Goal: Task Accomplishment & Management: Use online tool/utility

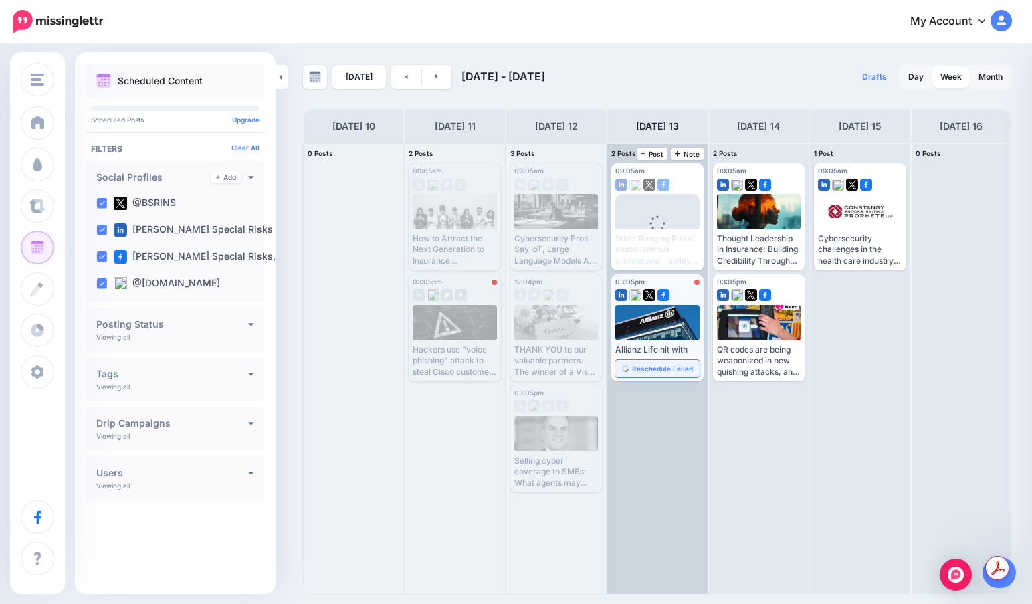
click at [643, 365] on span "Reschedule Failed" at bounding box center [662, 368] width 61 height 7
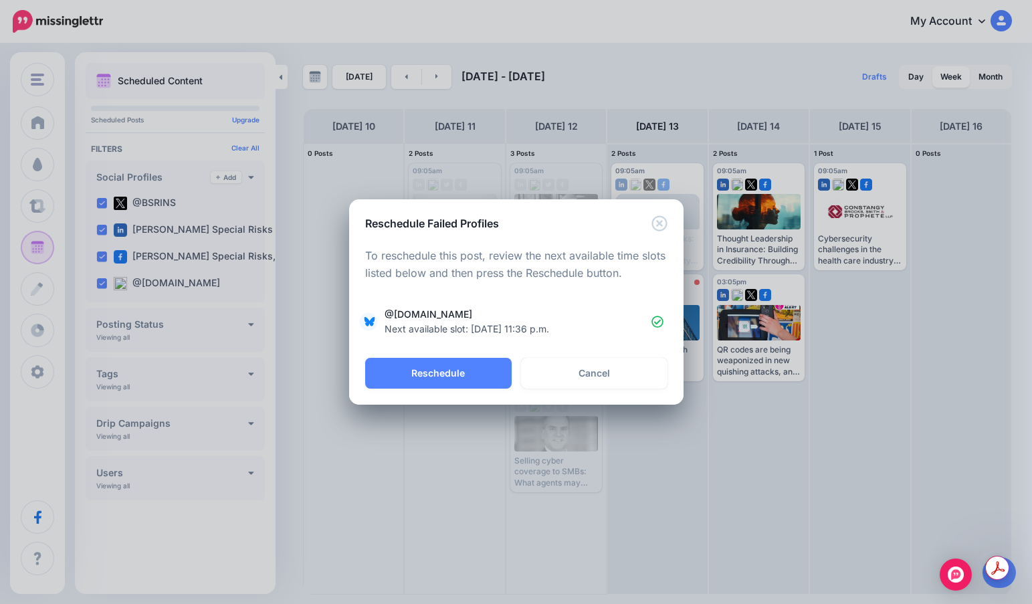
click at [766, 409] on div "Reschedule Failed Profiles Loading To reschedule this post, review the next ava…" at bounding box center [516, 302] width 1032 height 604
click at [660, 225] on icon "Close" at bounding box center [660, 223] width 16 height 16
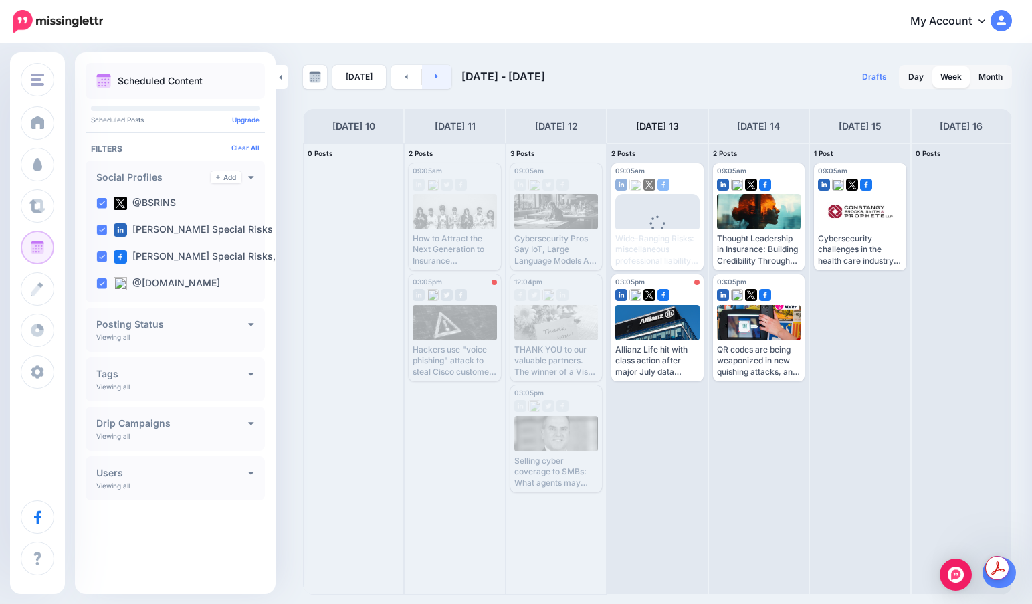
click at [445, 84] on link at bounding box center [437, 77] width 30 height 24
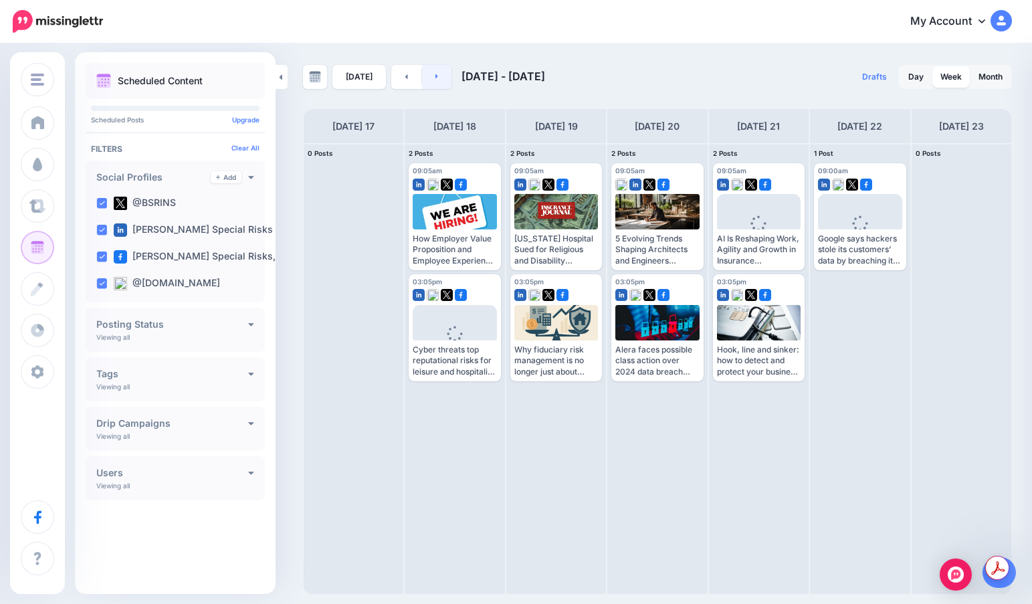
click at [445, 84] on link at bounding box center [437, 77] width 30 height 24
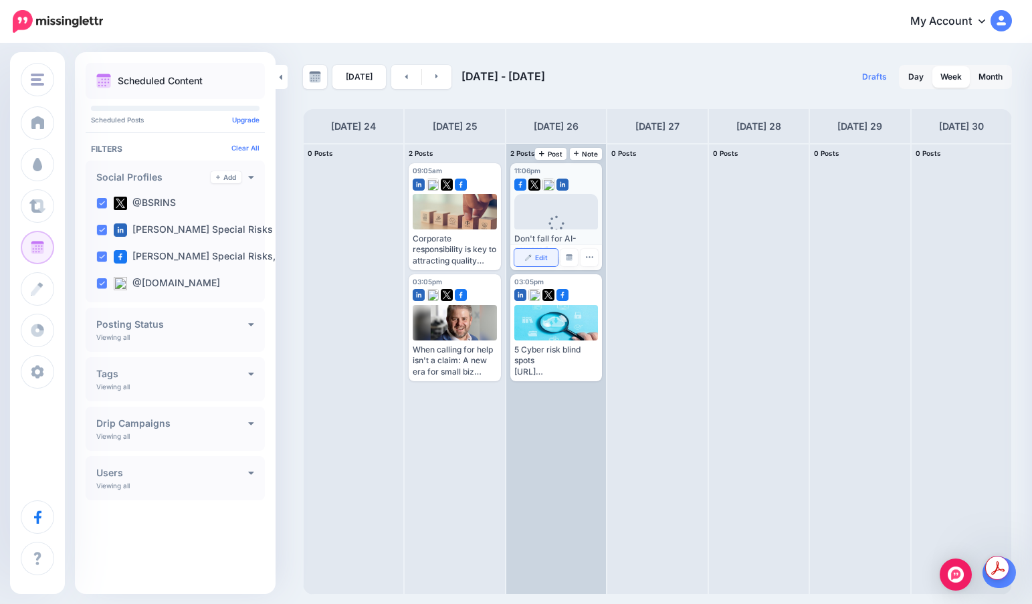
click at [535, 250] on link "Edit" at bounding box center [536, 257] width 43 height 17
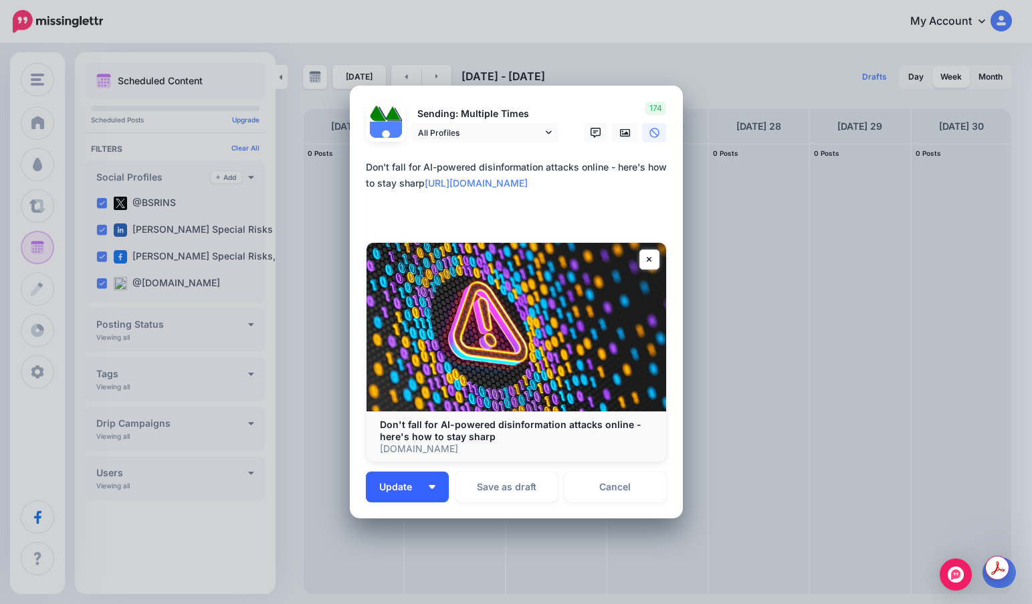
click at [391, 483] on span "Update" at bounding box center [400, 486] width 43 height 9
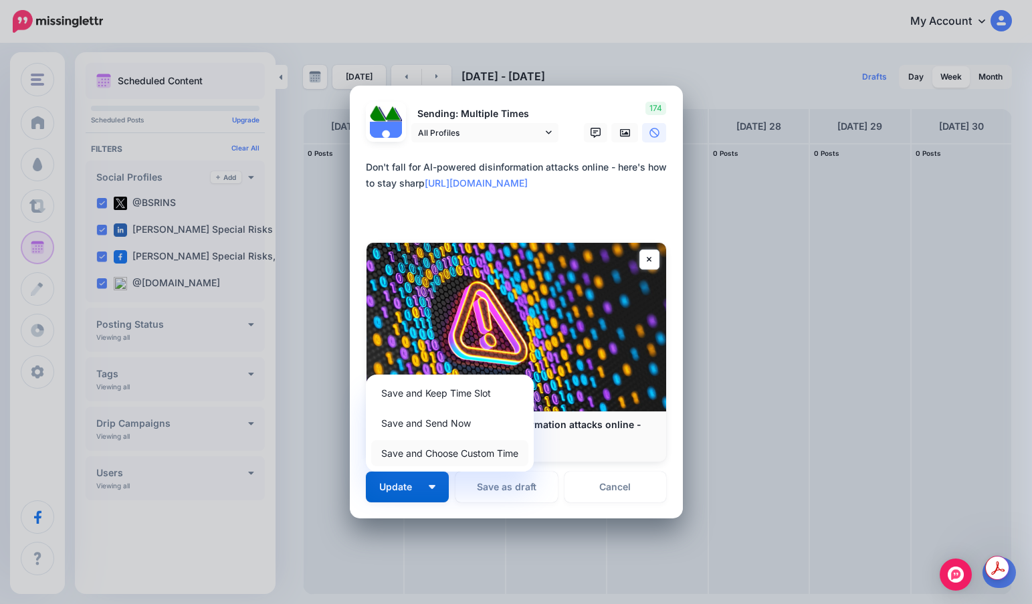
click at [429, 449] on link "Save and Choose Custom Time" at bounding box center [449, 453] width 157 height 26
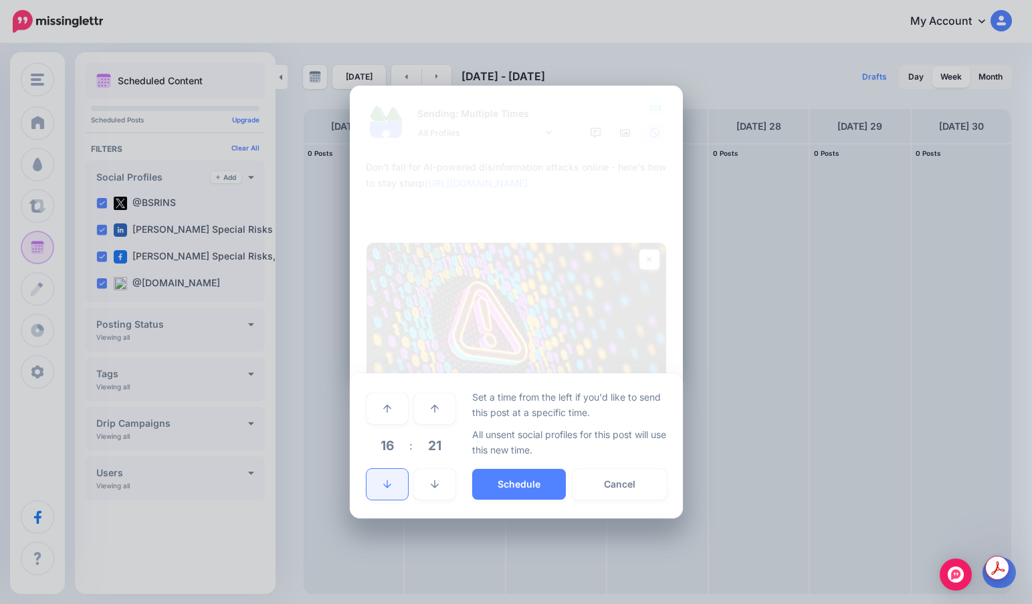
click at [385, 480] on icon at bounding box center [387, 484] width 8 height 9
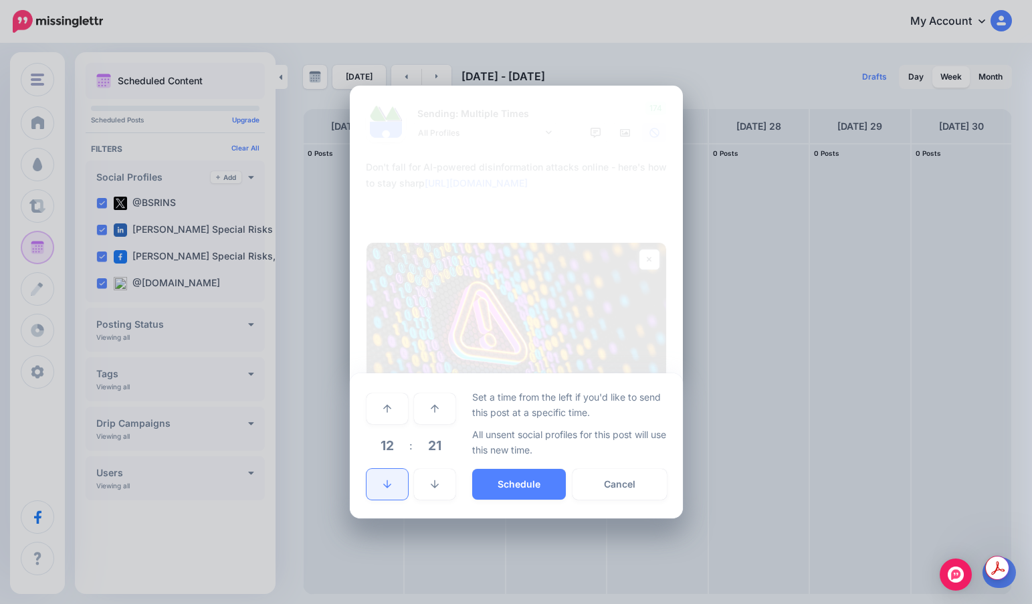
click at [385, 480] on icon at bounding box center [387, 484] width 8 height 9
click at [434, 454] on span "21" at bounding box center [435, 446] width 36 height 36
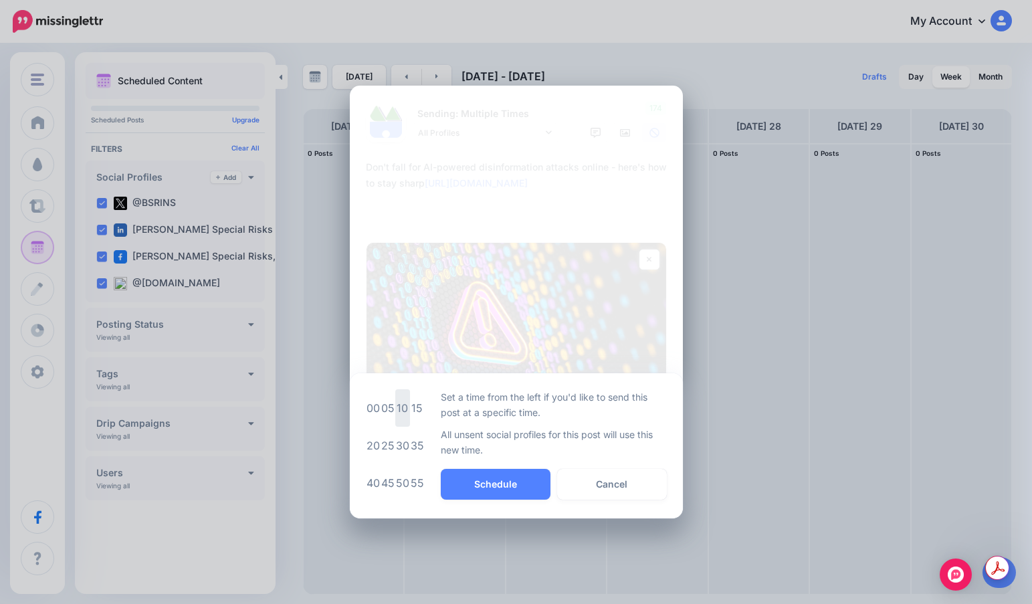
click at [399, 404] on td "10" at bounding box center [402, 407] width 15 height 37
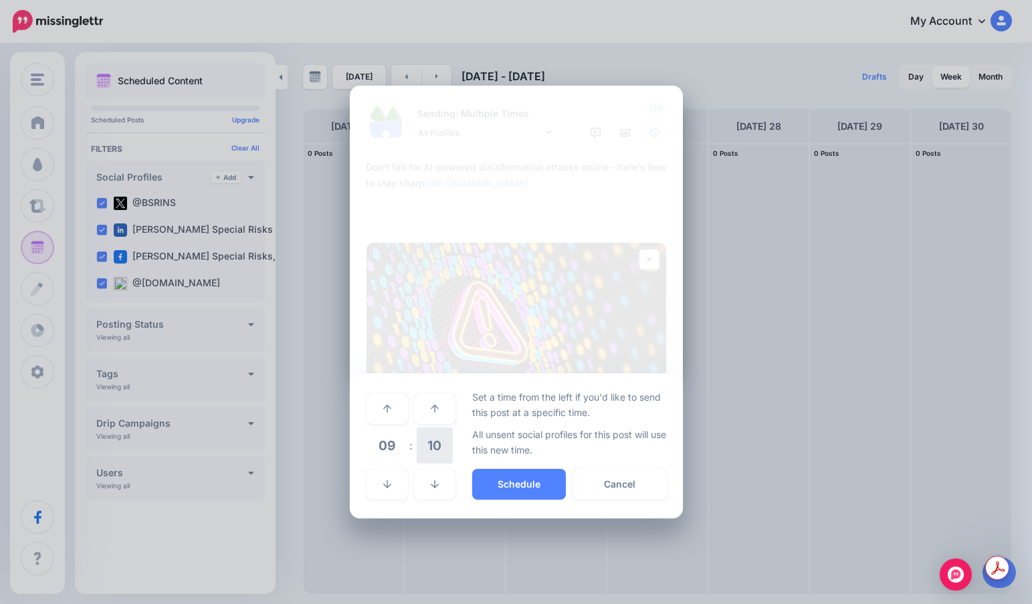
click at [434, 444] on span "10" at bounding box center [435, 446] width 36 height 36
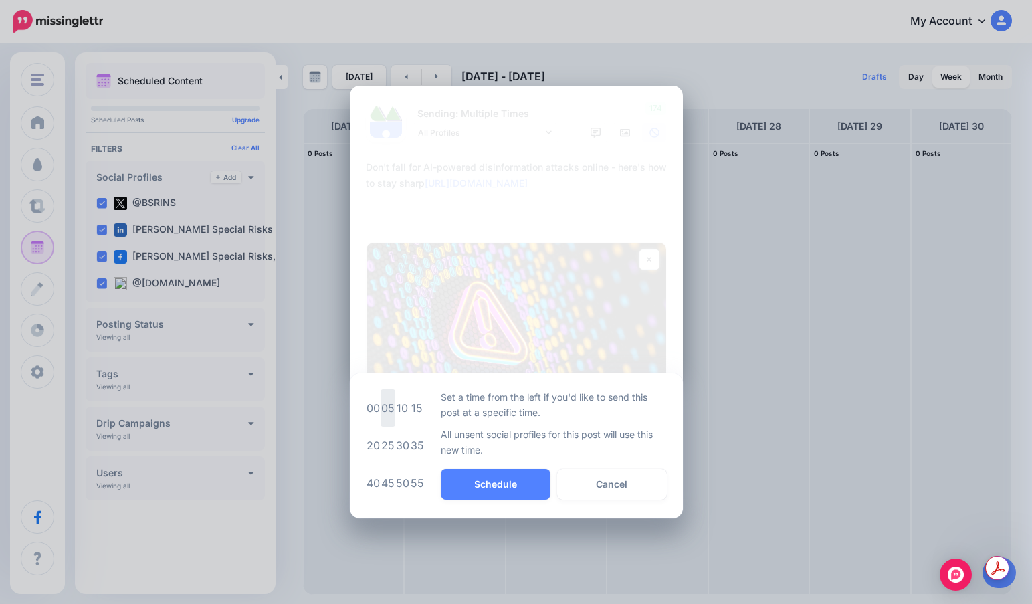
click at [392, 414] on td "05" at bounding box center [388, 407] width 15 height 37
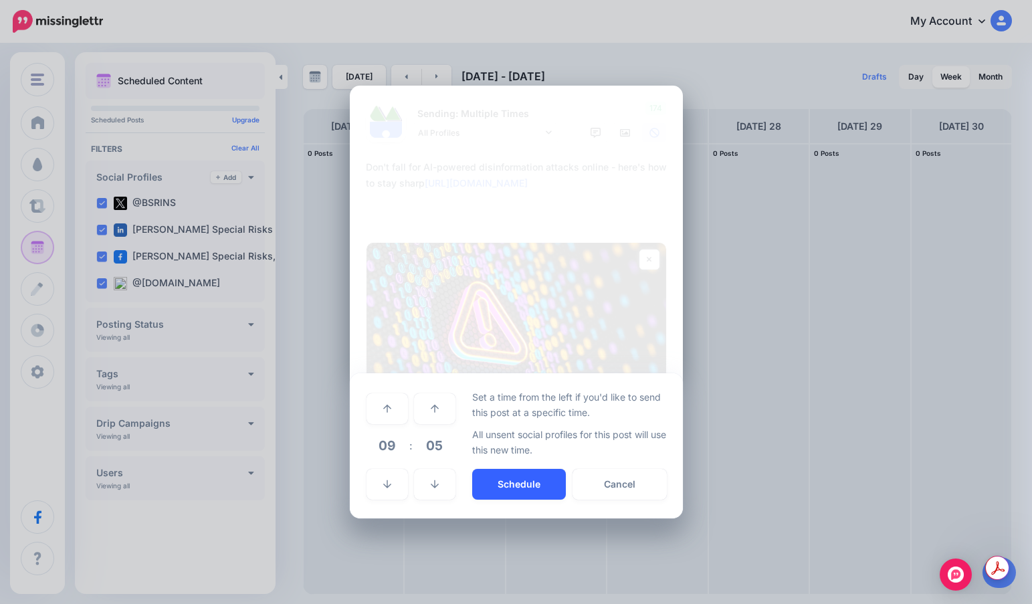
drag, startPoint x: 506, startPoint y: 496, endPoint x: 545, endPoint y: 519, distance: 45.0
click at [506, 497] on button "Schedule" at bounding box center [519, 484] width 94 height 31
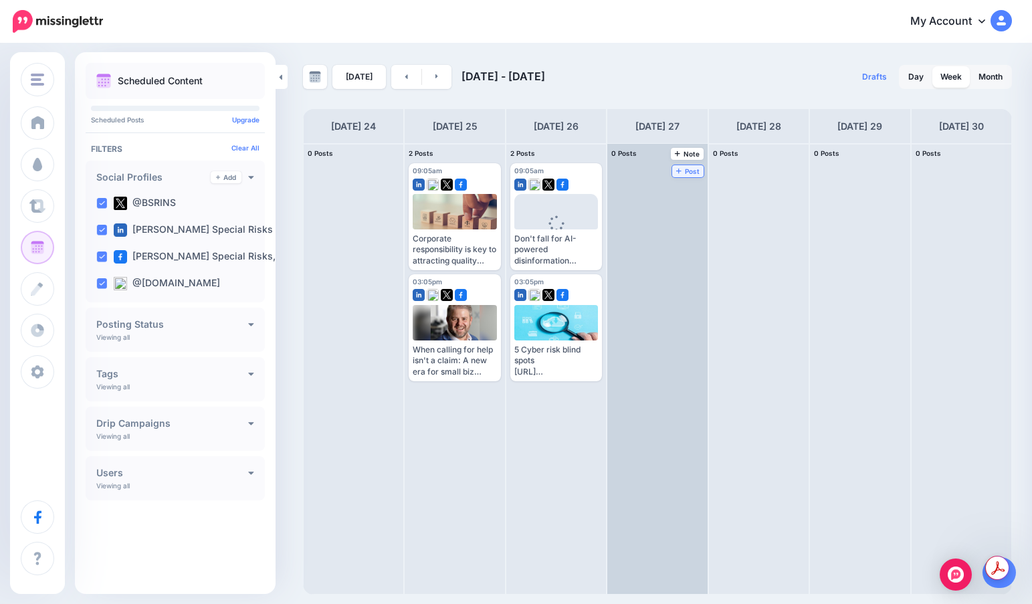
click at [672, 165] on link "Post" at bounding box center [687, 171] width 31 height 12
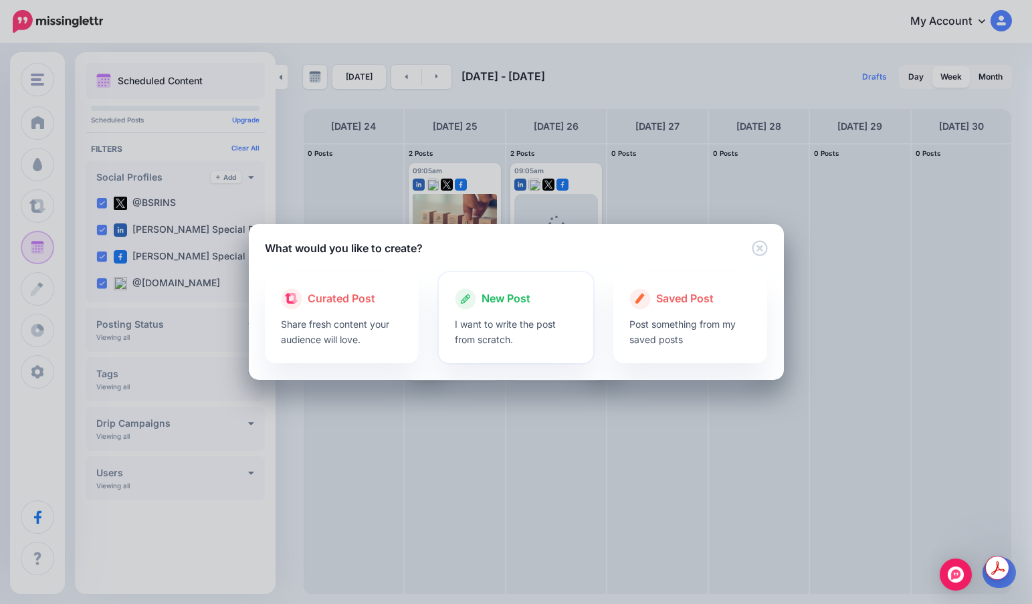
click at [467, 299] on icon at bounding box center [465, 298] width 21 height 21
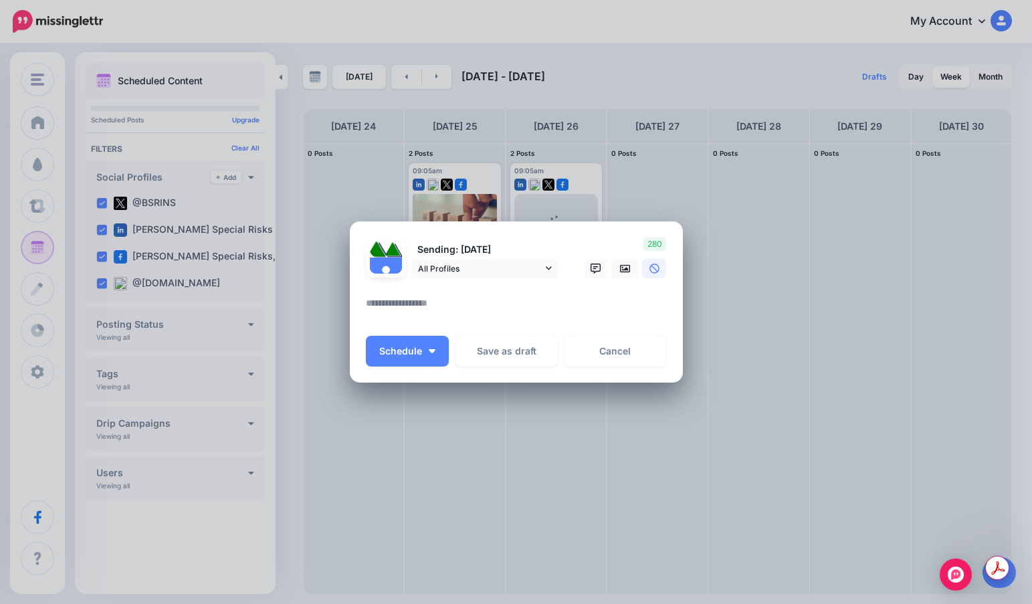
click at [457, 307] on textarea at bounding box center [520, 308] width 308 height 26
paste textarea "**********"
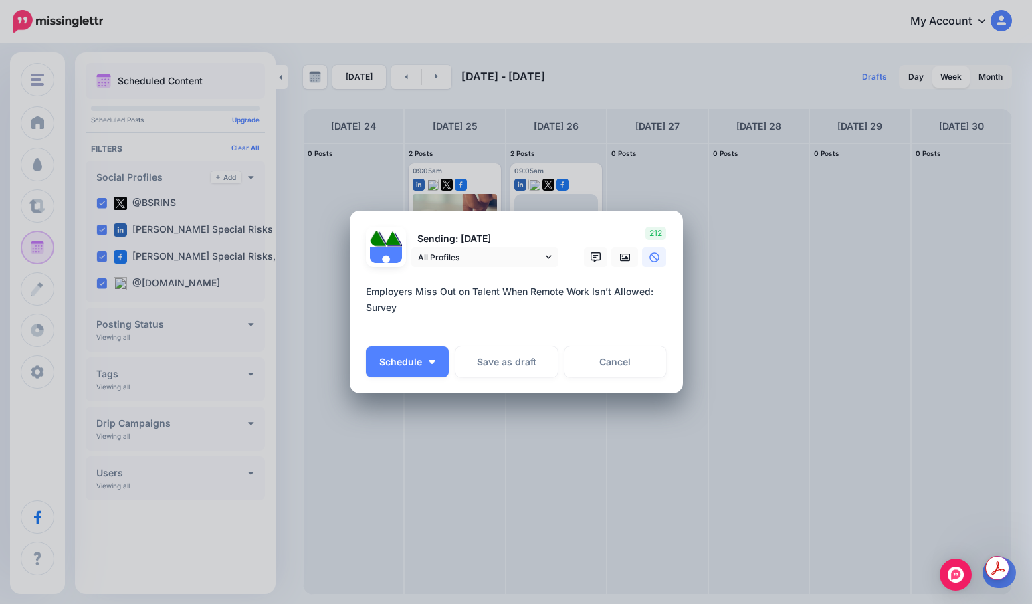
paste textarea "**********"
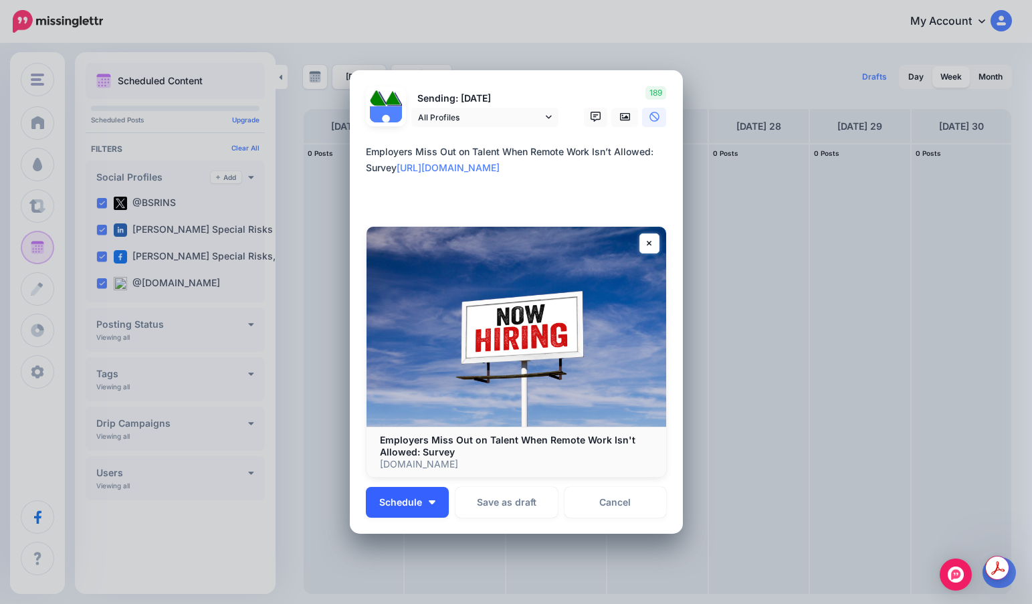
type textarea "**********"
click at [434, 506] on button "Schedule" at bounding box center [407, 502] width 83 height 31
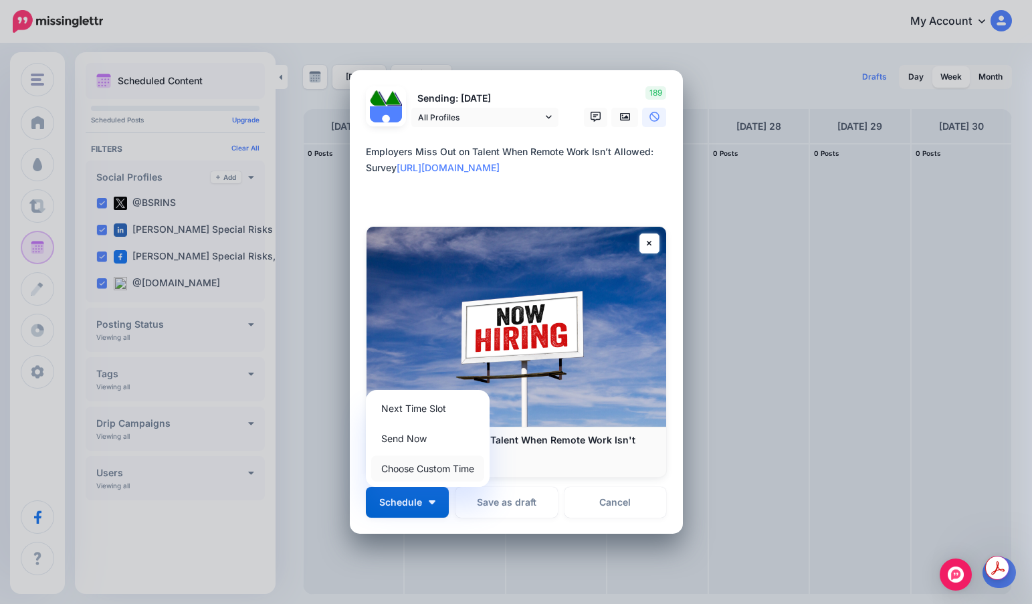
click at [433, 476] on link "Choose Custom Time" at bounding box center [427, 469] width 113 height 26
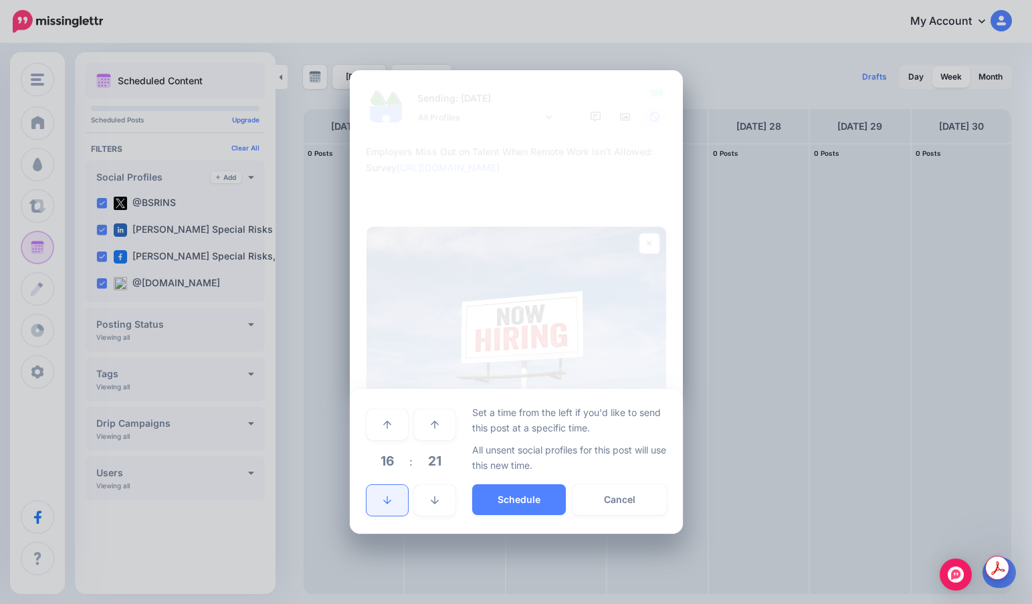
click at [389, 490] on link at bounding box center [387, 500] width 41 height 31
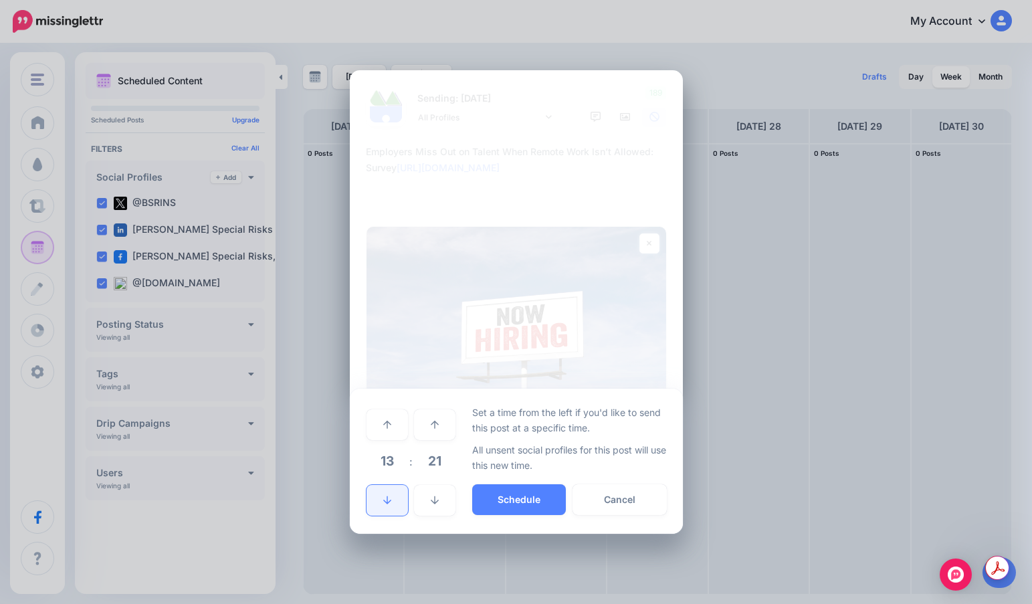
click at [389, 490] on link at bounding box center [387, 500] width 41 height 31
click at [435, 460] on span "21" at bounding box center [435, 461] width 36 height 36
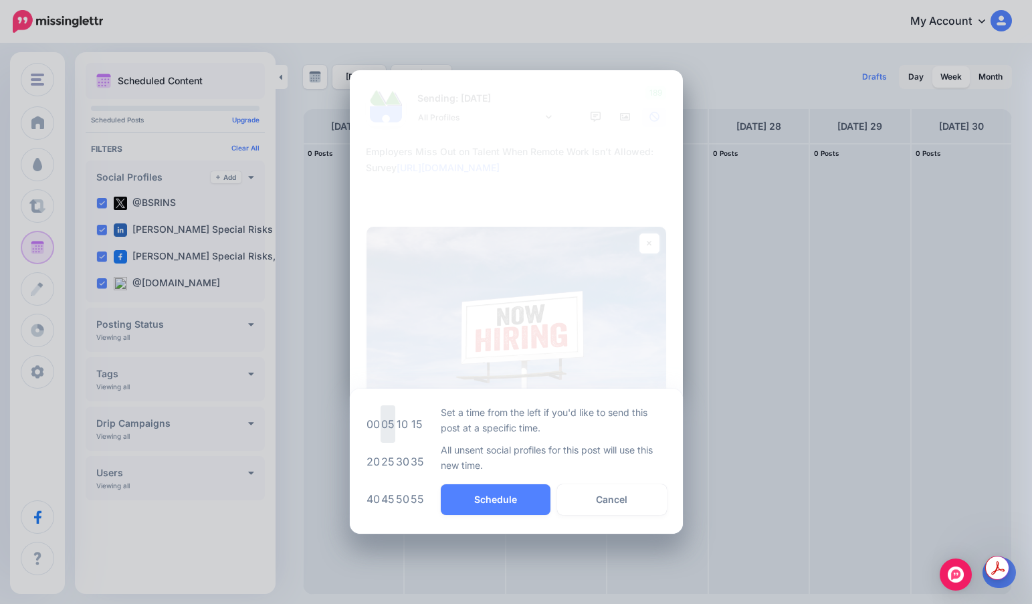
click at [390, 429] on td "05" at bounding box center [388, 423] width 15 height 37
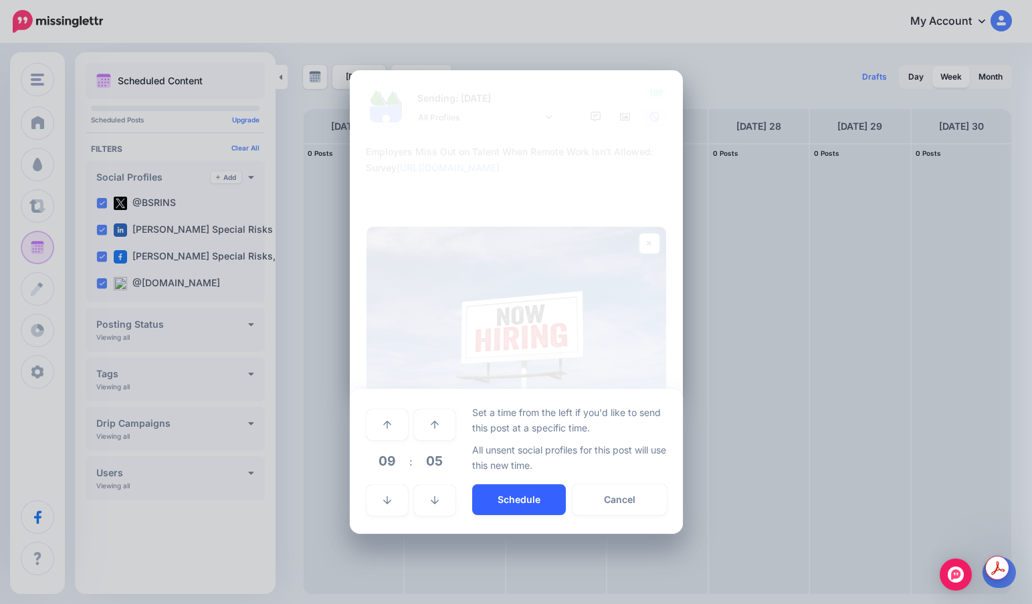
click at [478, 496] on button "Schedule" at bounding box center [519, 499] width 94 height 31
